Goal: Navigation & Orientation: Find specific page/section

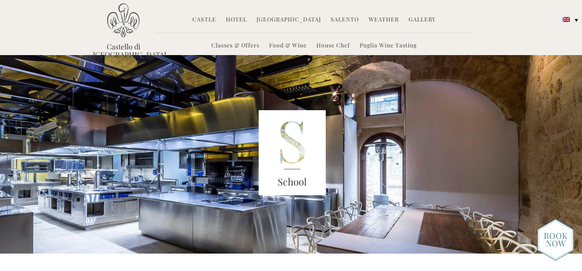
click at [241, 20] on link "Hotel" at bounding box center [236, 19] width 21 height 9
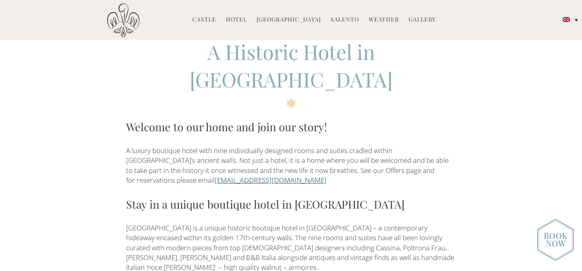
scroll to position [236, 0]
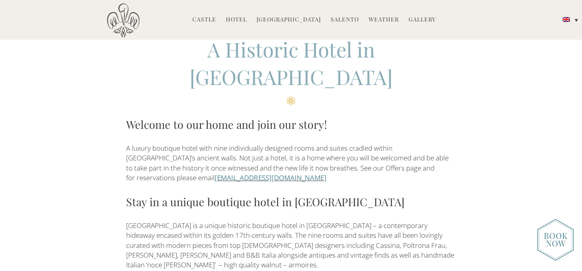
click at [208, 20] on link "Castle" at bounding box center [205, 19] width 24 height 9
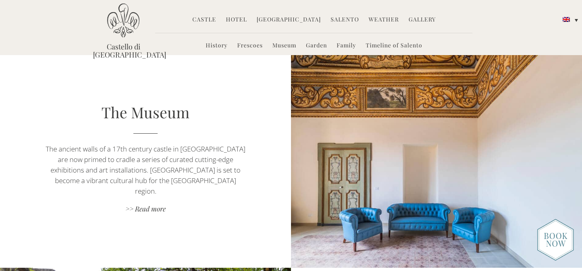
scroll to position [918, 0]
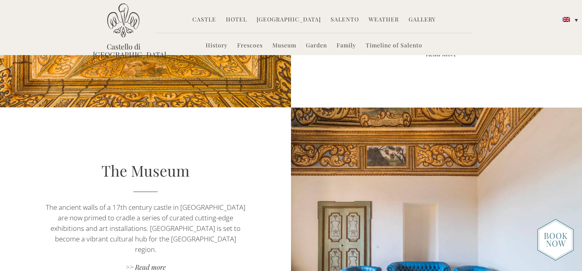
click at [241, 17] on link "Hotel" at bounding box center [236, 19] width 21 height 9
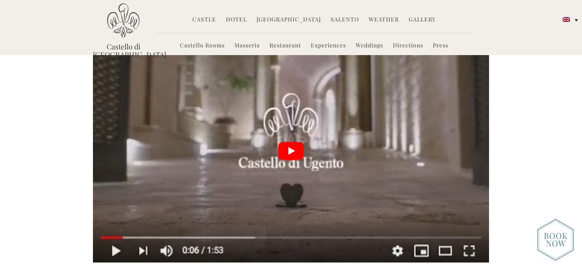
scroll to position [1865, 0]
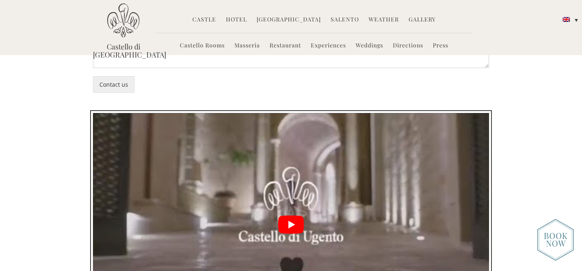
click at [291, 165] on button "play Youtube video" at bounding box center [291, 224] width 396 height 223
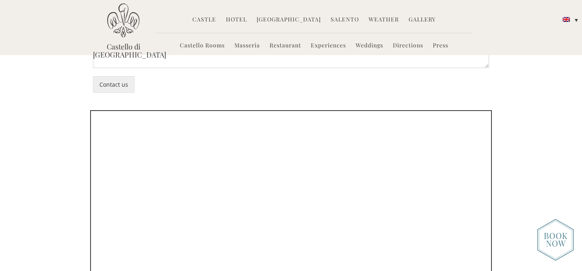
click at [551, 114] on div ">> View Hotel Photo Gallery" at bounding box center [291, 241] width 582 height 256
click at [440, 45] on link "Press" at bounding box center [440, 45] width 15 height 9
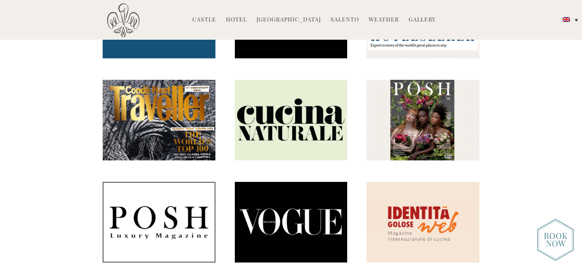
scroll to position [937, 0]
